Goal: Task Accomplishment & Management: Use online tool/utility

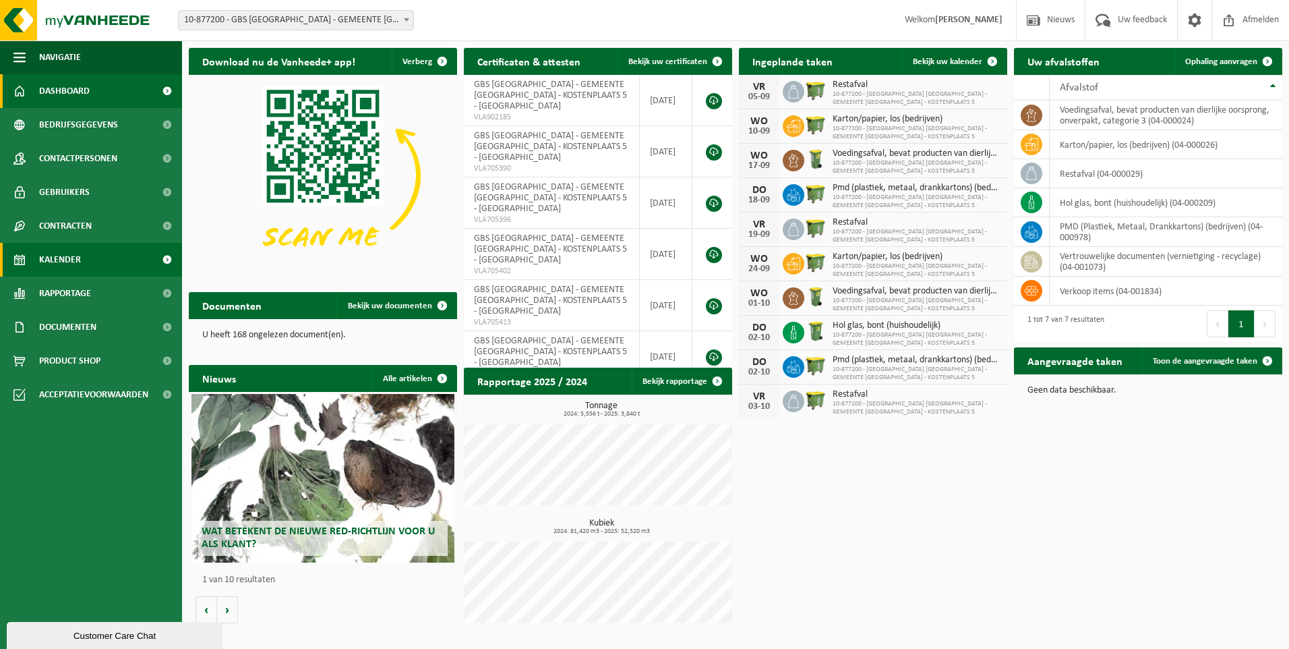
click at [89, 258] on link "Kalender" at bounding box center [91, 260] width 182 height 34
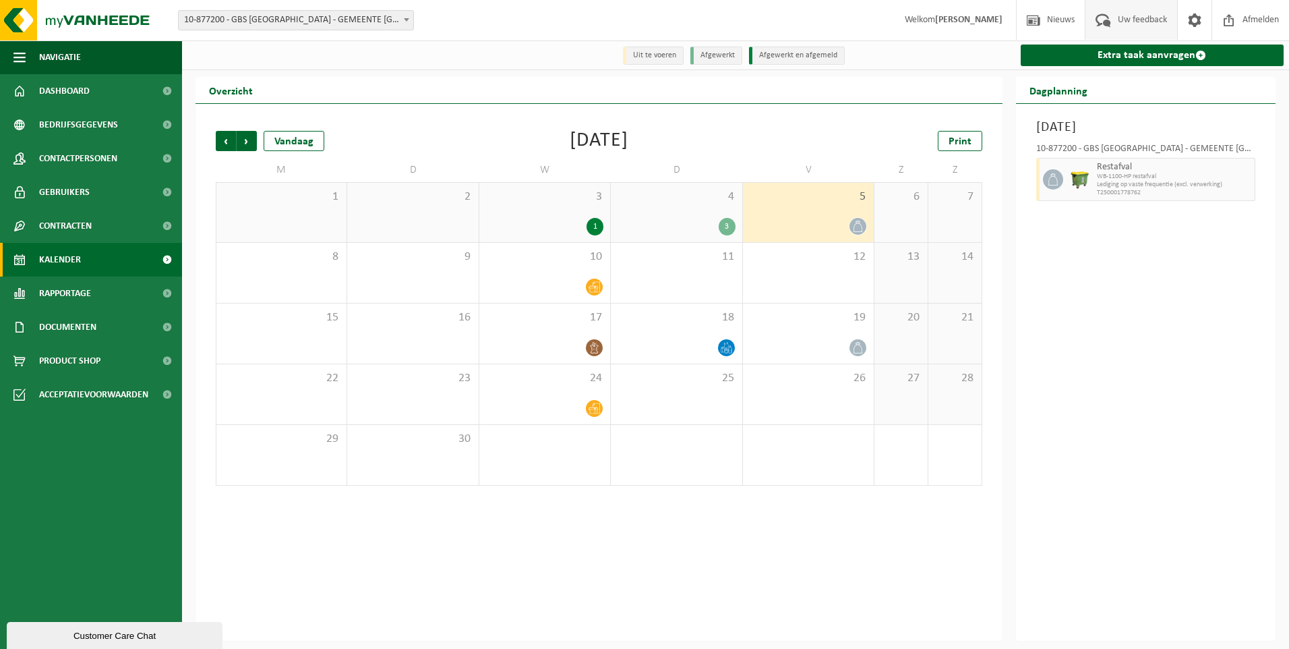
click at [1153, 22] on span "Uw feedback" at bounding box center [1143, 20] width 56 height 40
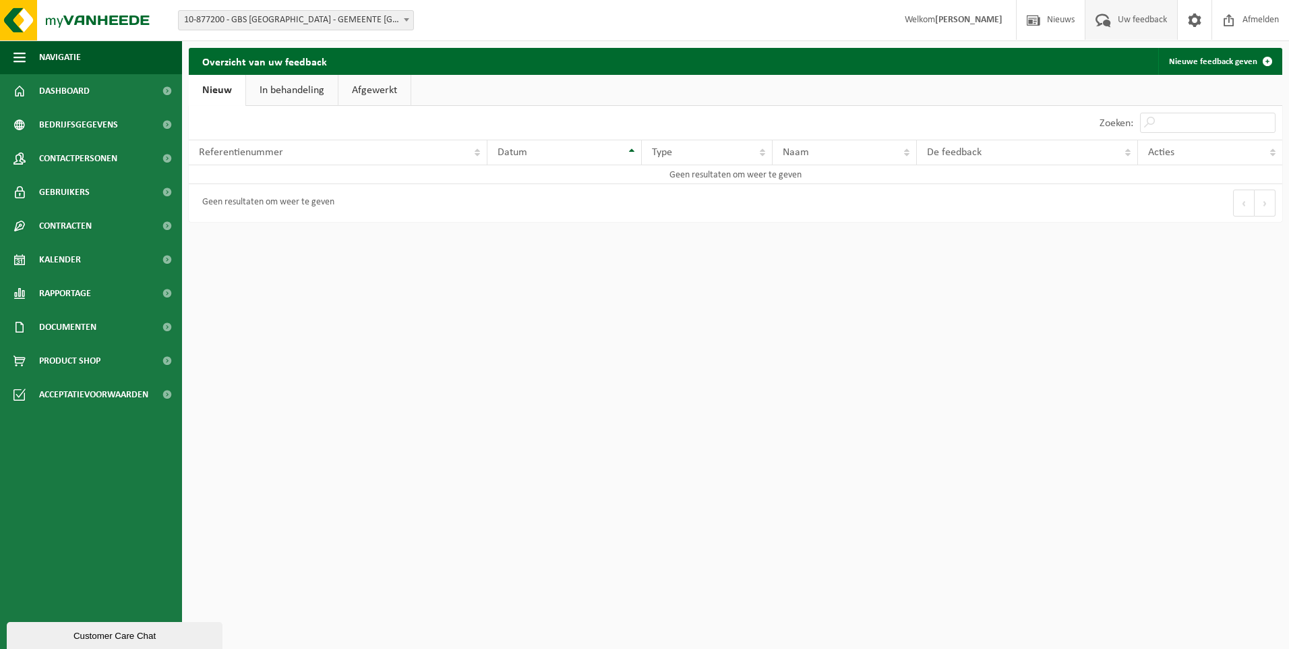
click at [308, 82] on link "In behandeling" at bounding box center [292, 90] width 92 height 31
click at [356, 87] on link "Afgewerkt" at bounding box center [377, 90] width 72 height 31
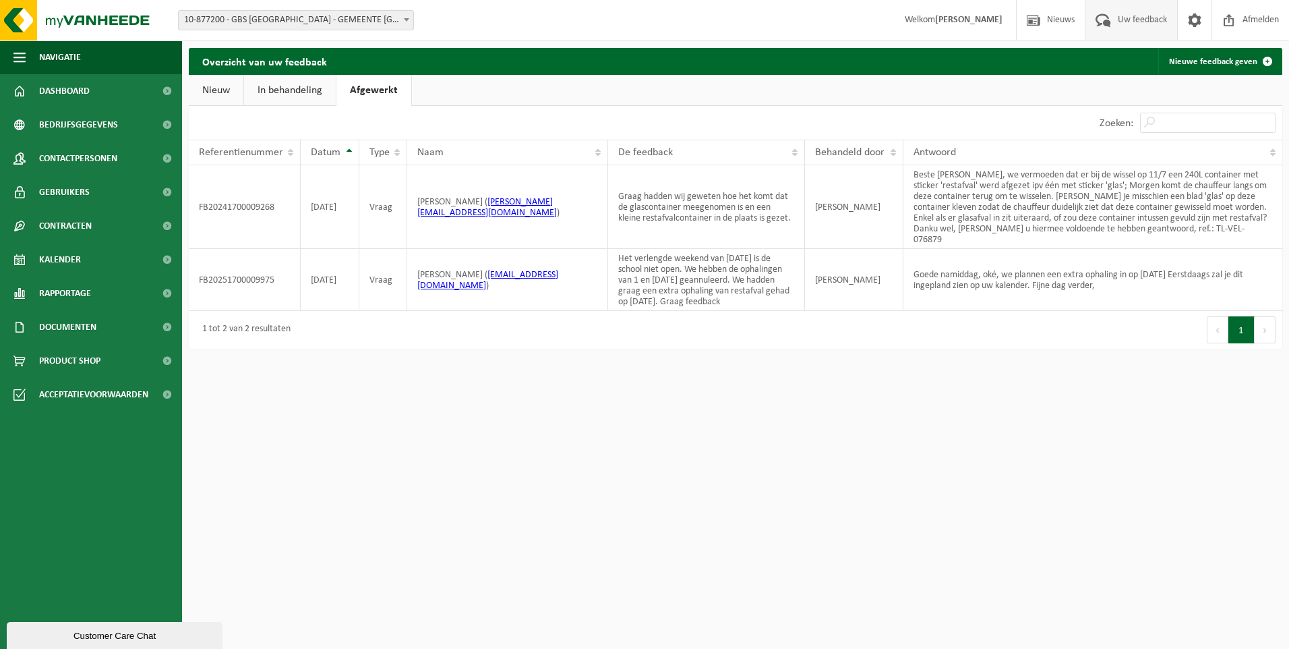
click at [225, 91] on link "Nieuw" at bounding box center [216, 90] width 55 height 31
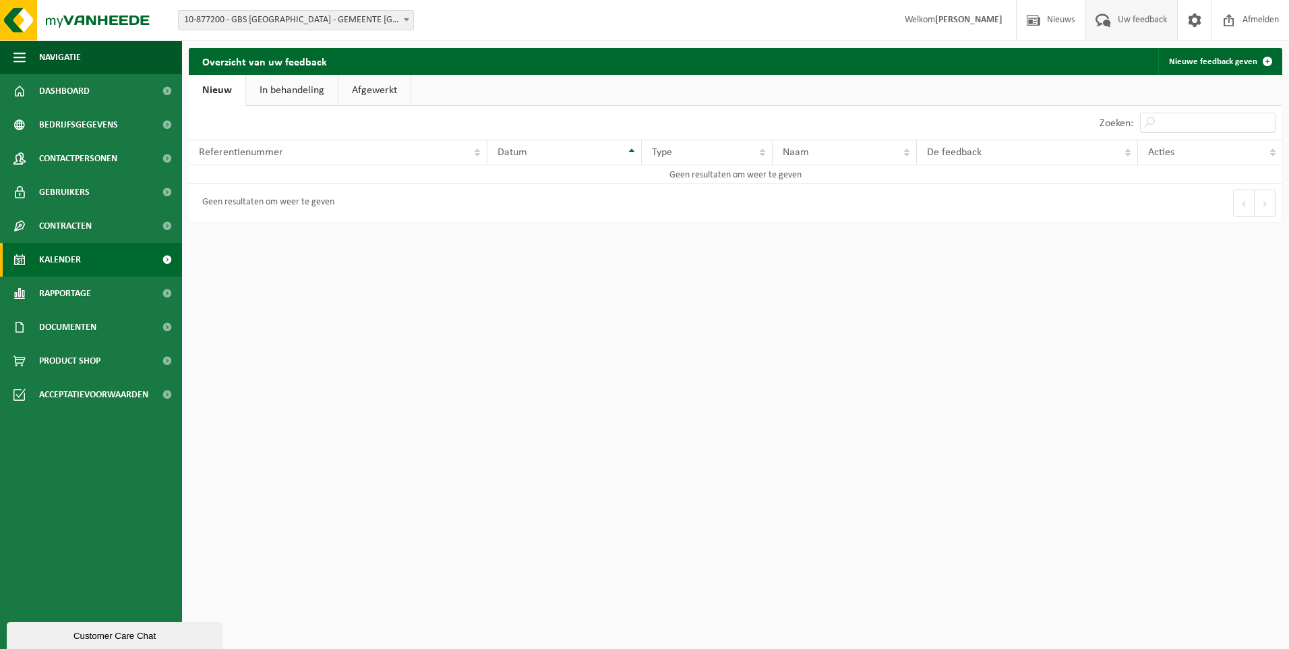
click at [98, 257] on link "Kalender" at bounding box center [91, 260] width 182 height 34
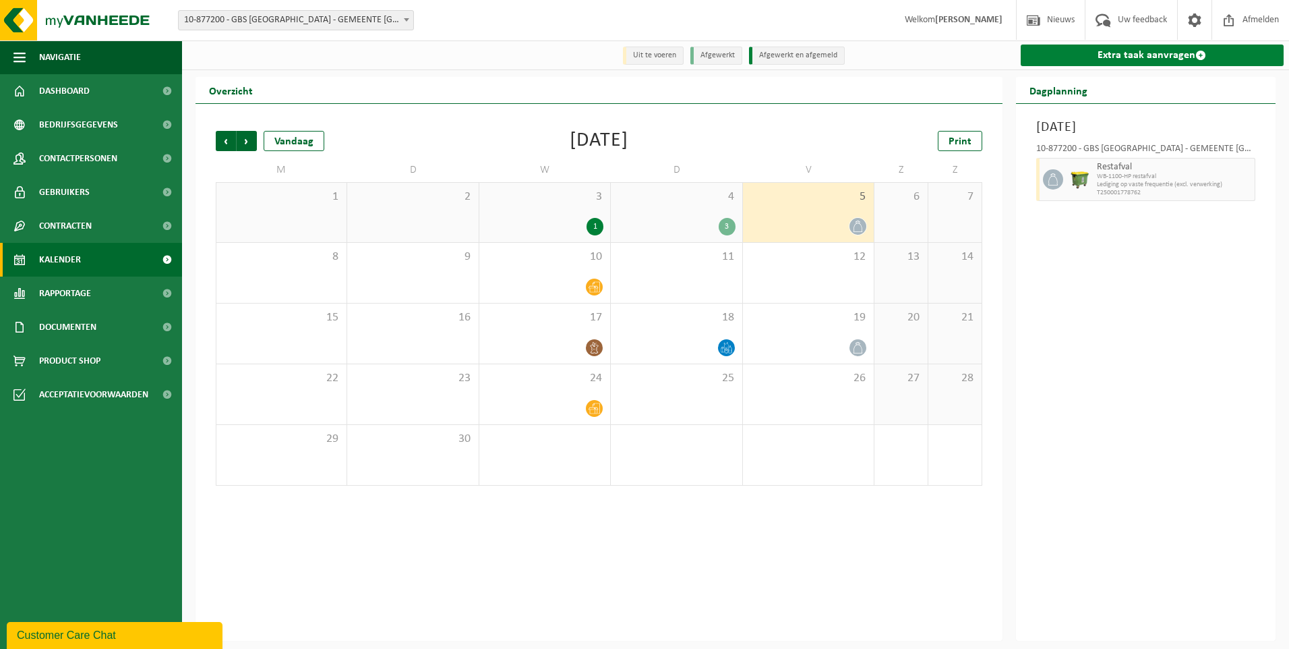
click at [1144, 53] on link "Extra taak aanvragen" at bounding box center [1153, 56] width 264 height 22
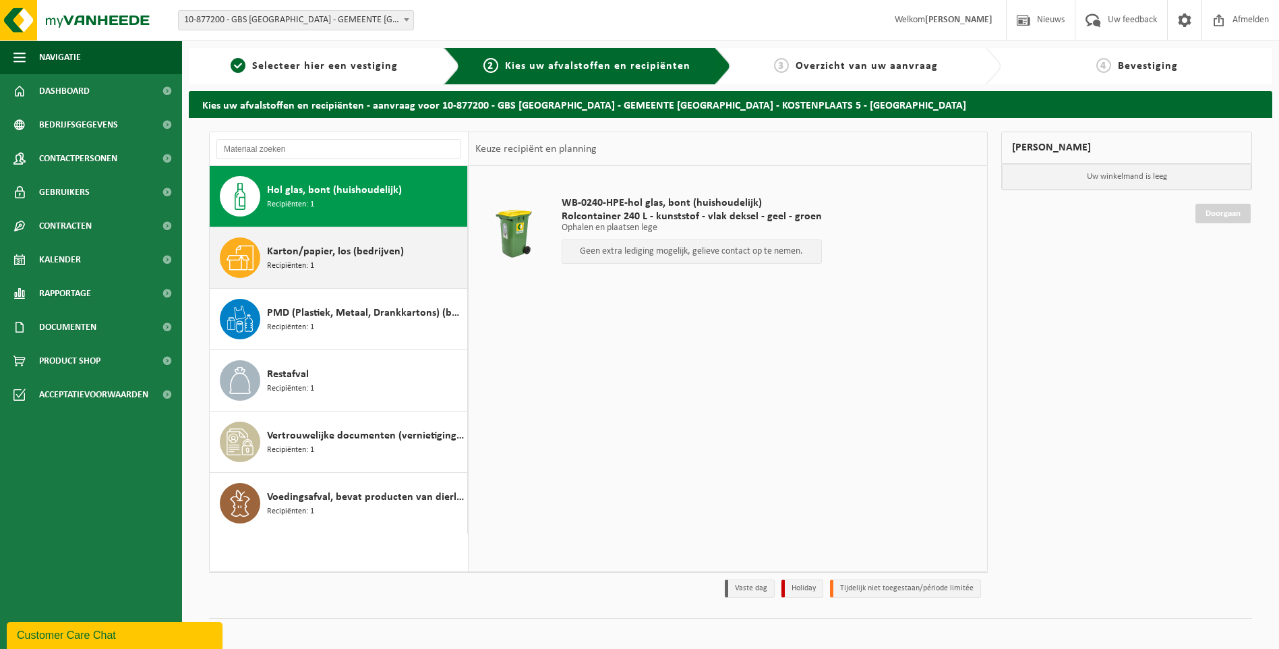
click at [371, 264] on div "Karton/papier, los (bedrijven) Recipiënten: 1" at bounding box center [365, 257] width 197 height 40
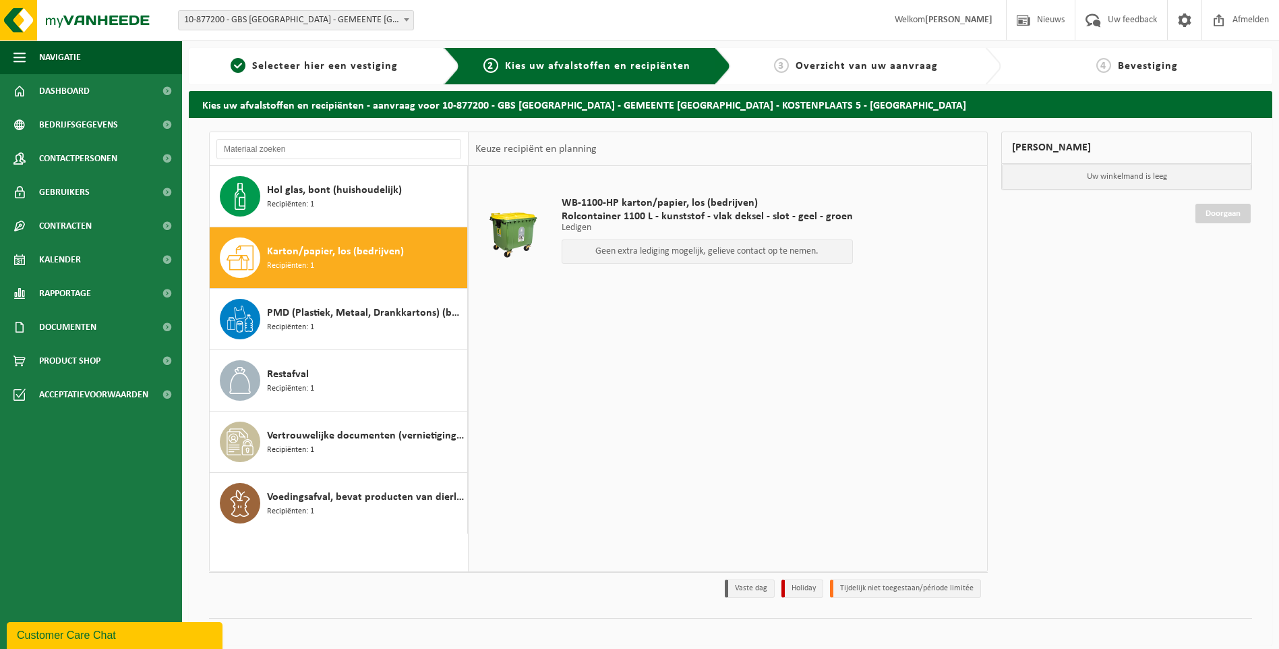
click at [696, 252] on p "Geen extra lediging mogelijk, gelieve contact op te nemen." at bounding box center [707, 251] width 277 height 9
click at [80, 261] on span "Kalender" at bounding box center [60, 260] width 42 height 34
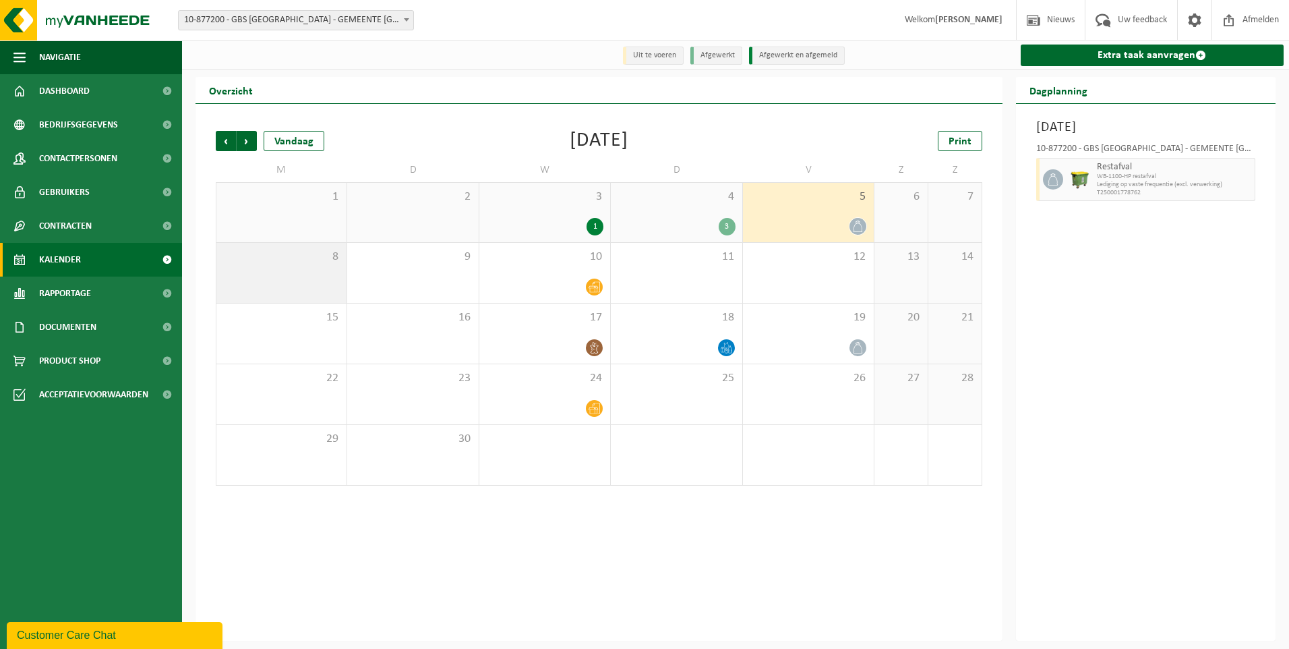
click at [272, 287] on div "8" at bounding box center [281, 273] width 130 height 60
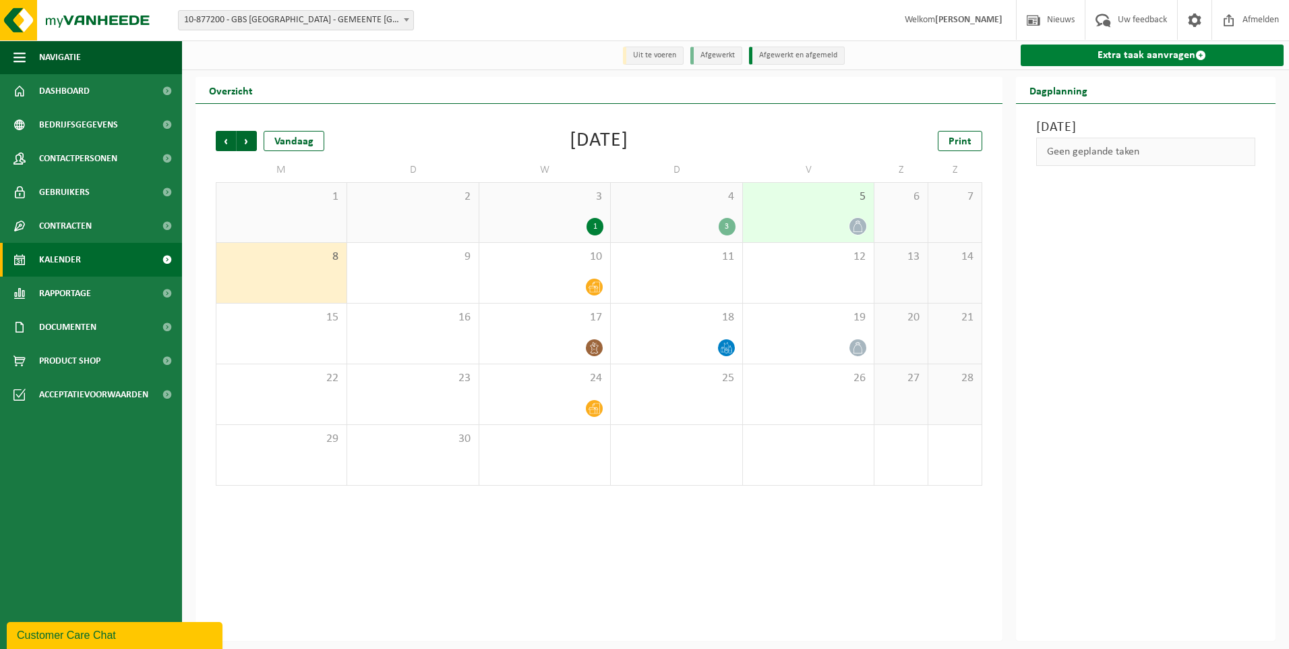
click at [1113, 60] on link "Extra taak aanvragen" at bounding box center [1153, 56] width 264 height 22
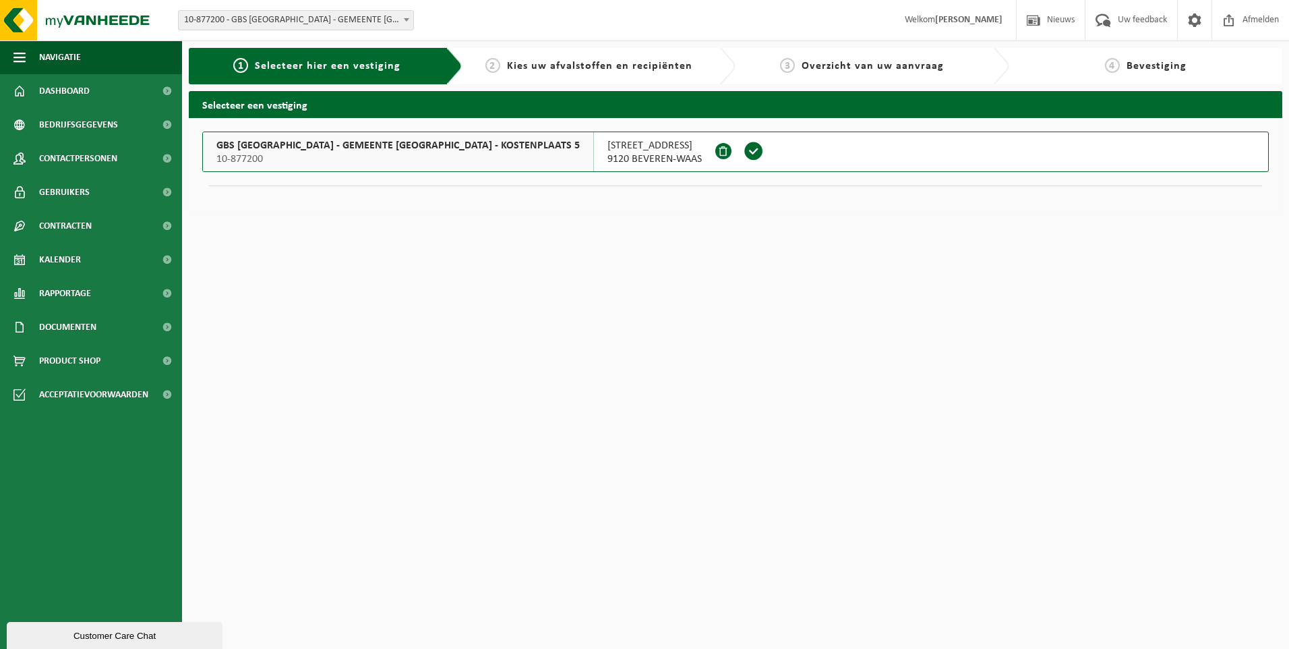
click at [324, 143] on span "GBS BOSDAM - GEMEENTE BEVEREN - KOSTENPLAATS 5" at bounding box center [398, 145] width 364 height 13
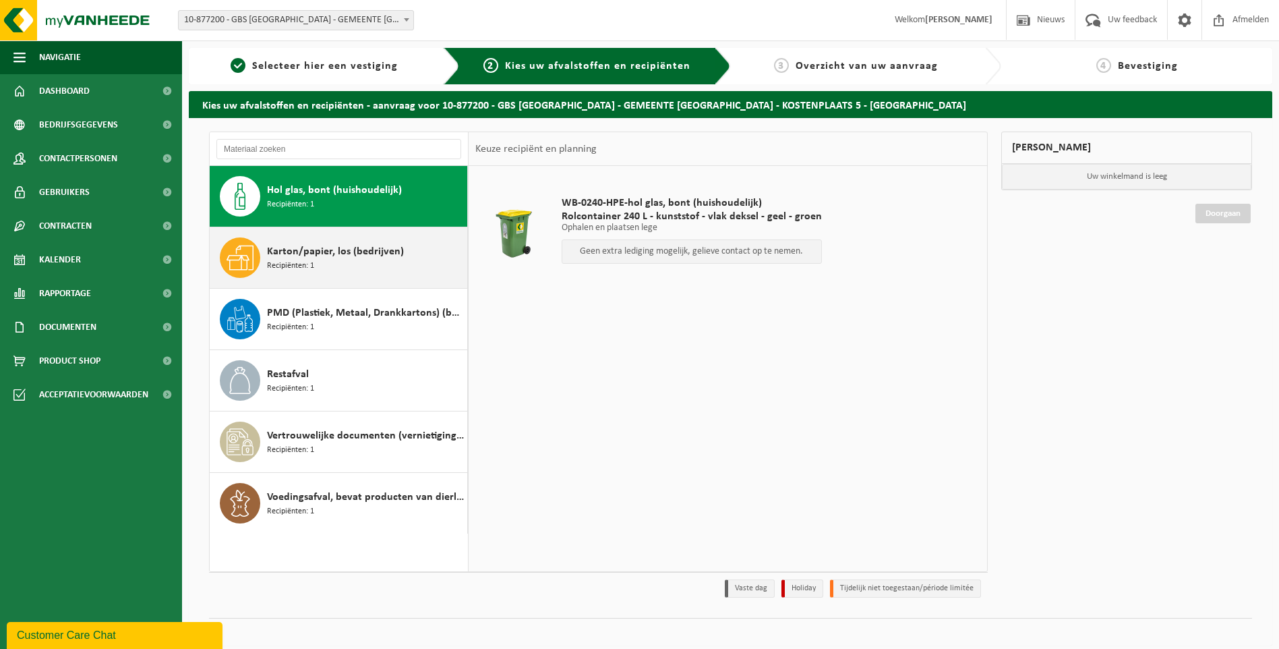
click at [326, 245] on span "Karton/papier, los (bedrijven)" at bounding box center [335, 251] width 137 height 16
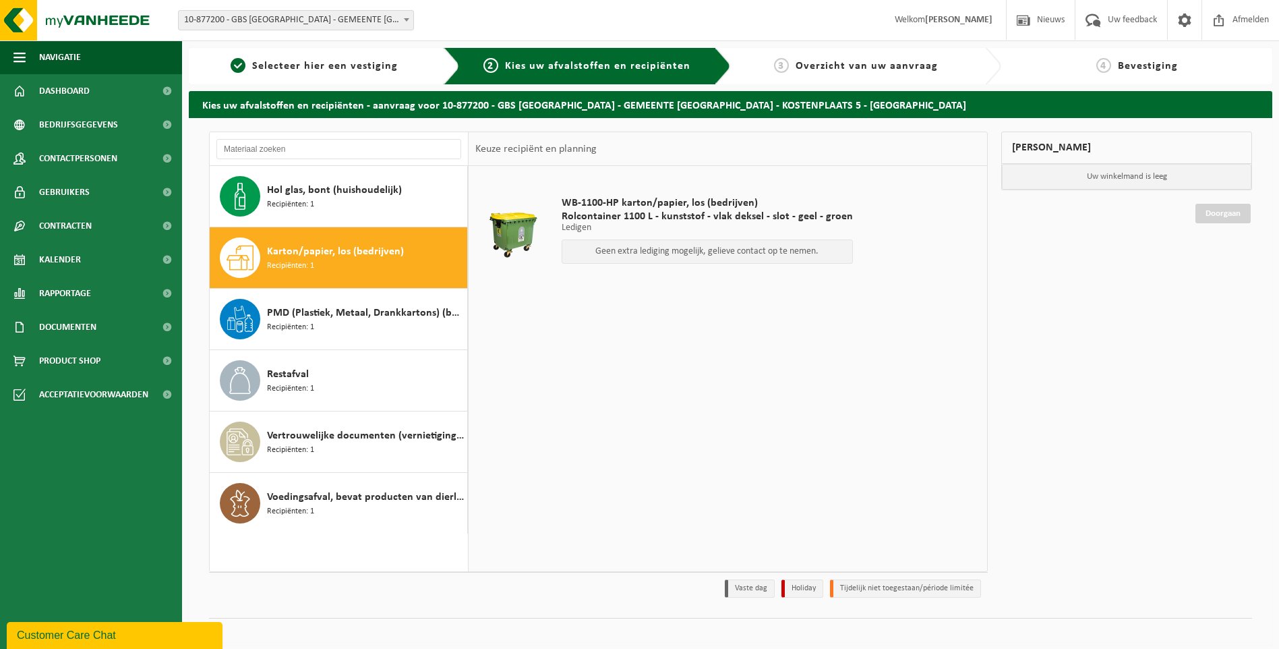
click at [681, 250] on p "Geen extra lediging mogelijk, gelieve contact op te nemen." at bounding box center [707, 251] width 277 height 9
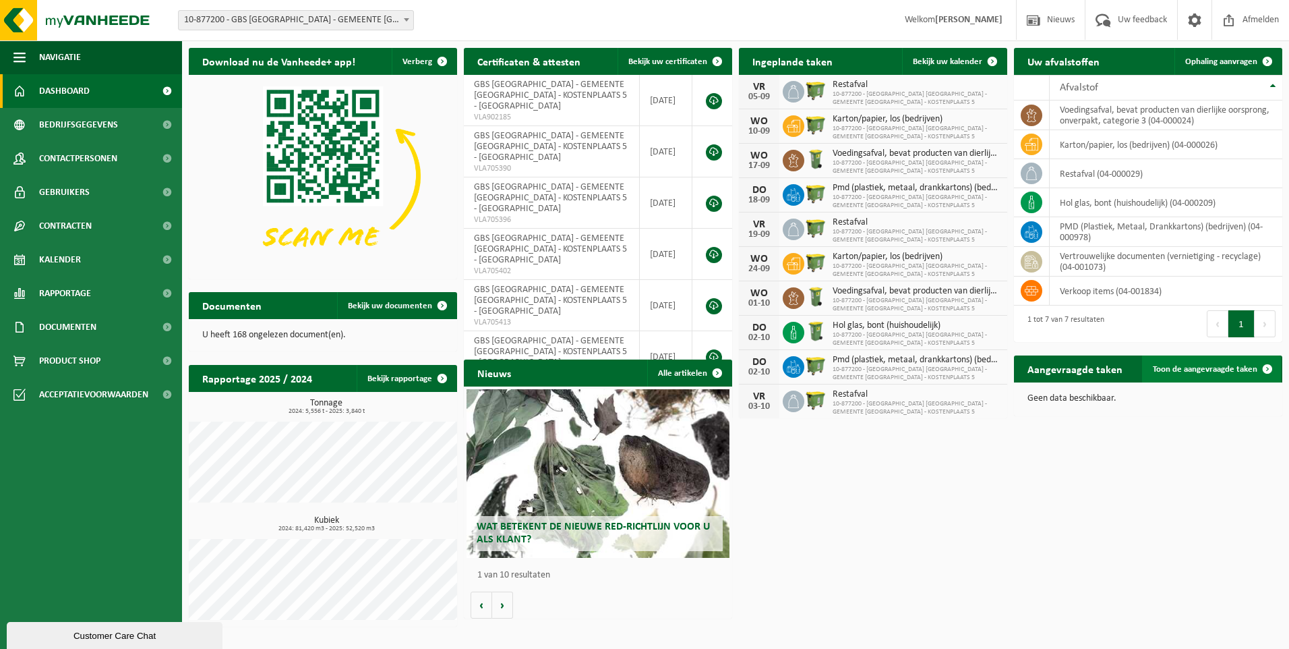
click at [1173, 372] on span "Toon de aangevraagde taken" at bounding box center [1205, 369] width 105 height 9
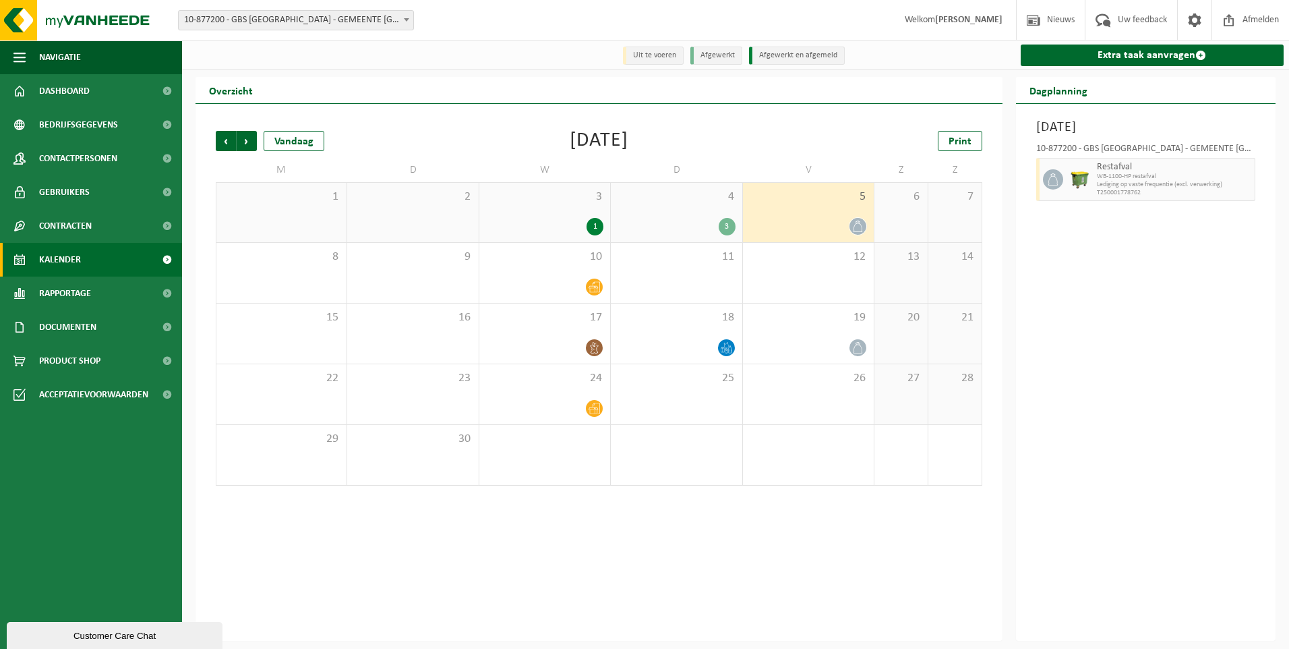
click at [594, 228] on div "1" at bounding box center [595, 227] width 17 height 18
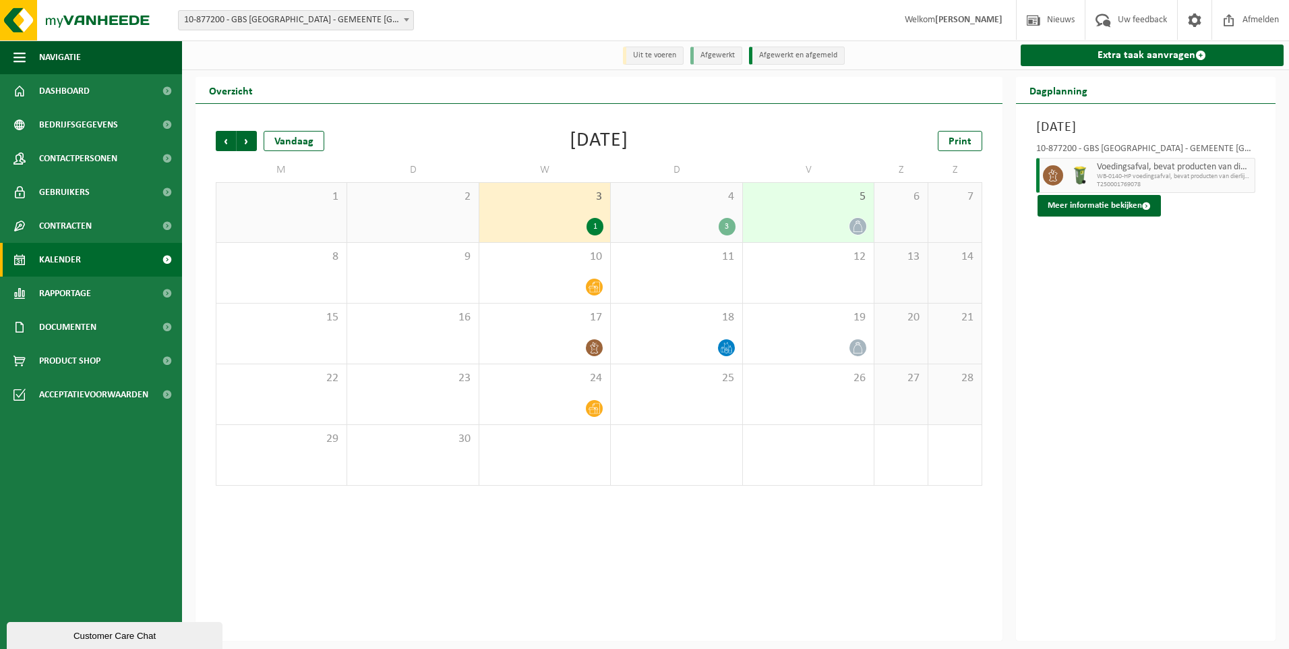
click at [724, 225] on div "3" at bounding box center [727, 227] width 17 height 18
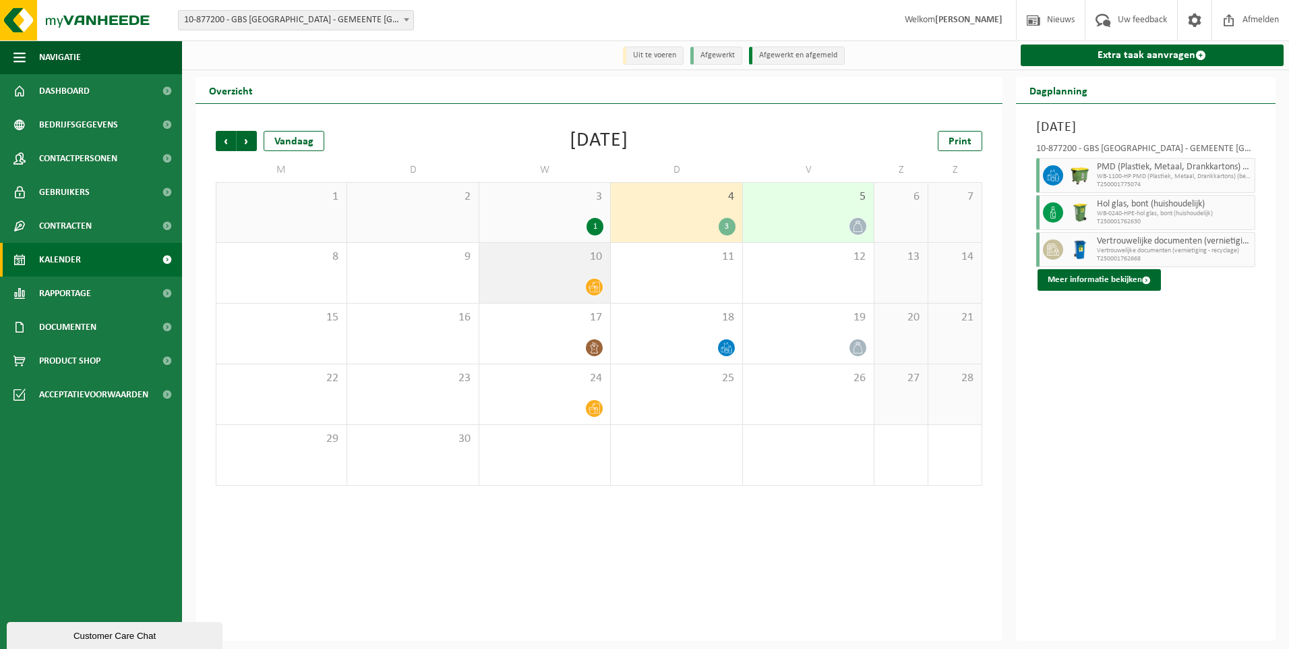
click at [595, 287] on icon at bounding box center [594, 286] width 11 height 11
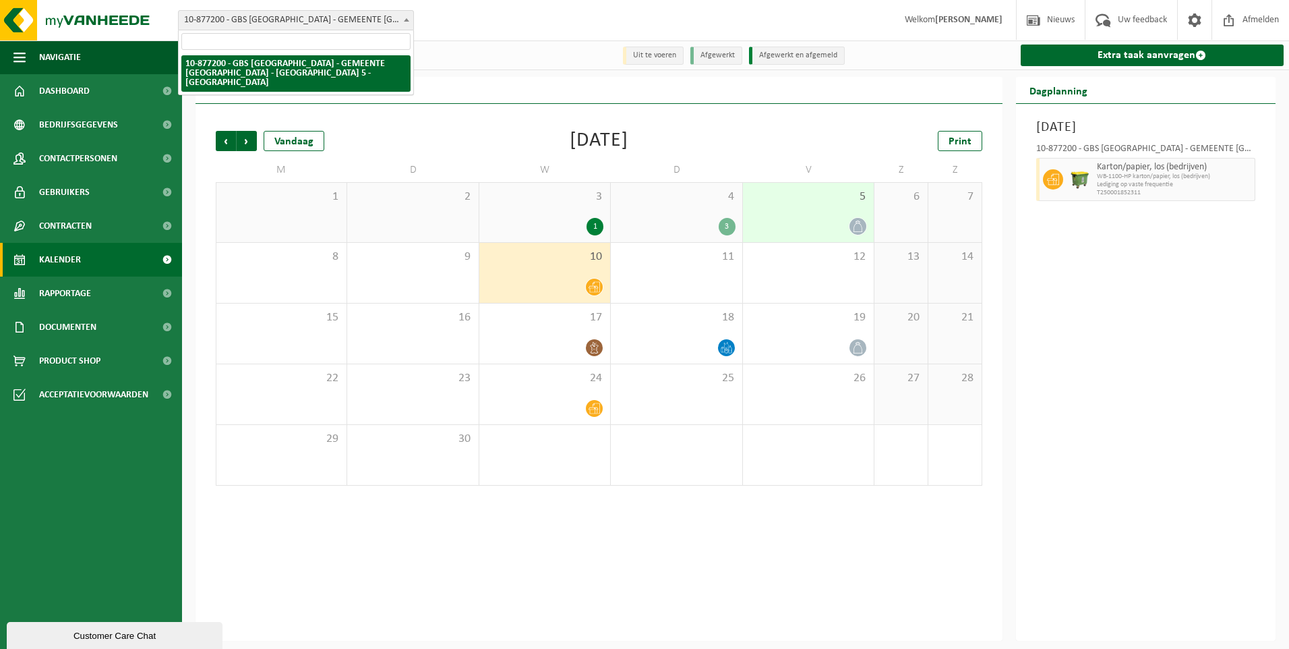
click at [256, 20] on span "10-877200 - GBS [GEOGRAPHIC_DATA] - GEMEENTE [GEOGRAPHIC_DATA] - [GEOGRAPHIC_DA…" at bounding box center [296, 20] width 235 height 19
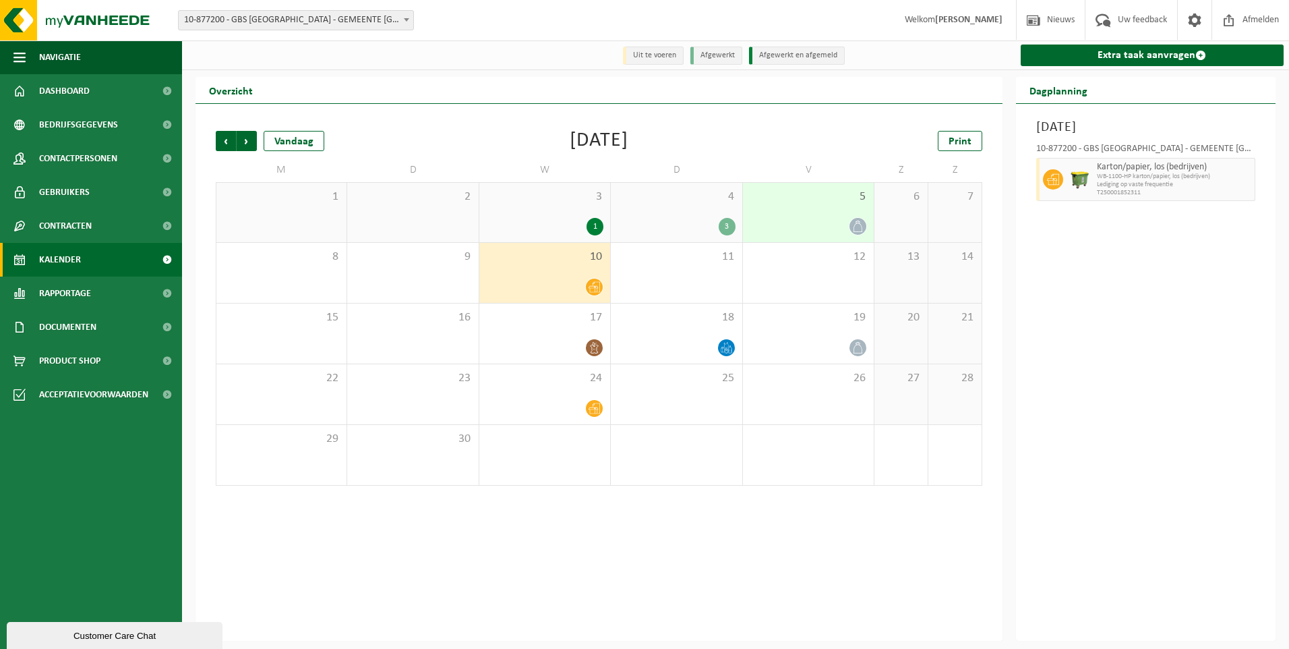
click at [256, 20] on span "10-877200 - GBS [GEOGRAPHIC_DATA] - GEMEENTE [GEOGRAPHIC_DATA] - [GEOGRAPHIC_DA…" at bounding box center [296, 20] width 235 height 19
